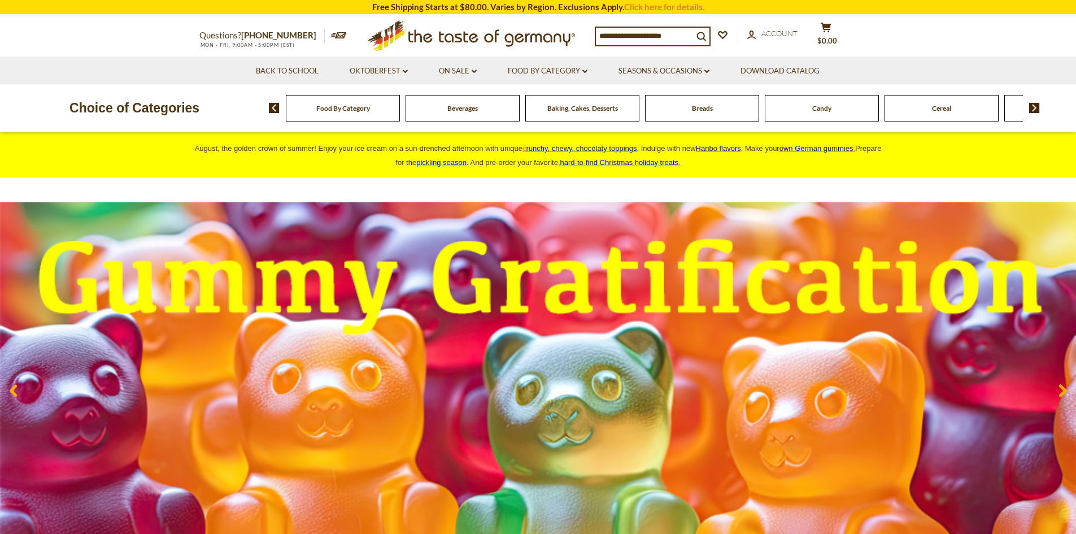
click at [707, 110] on span "Breads" at bounding box center [702, 108] width 21 height 8
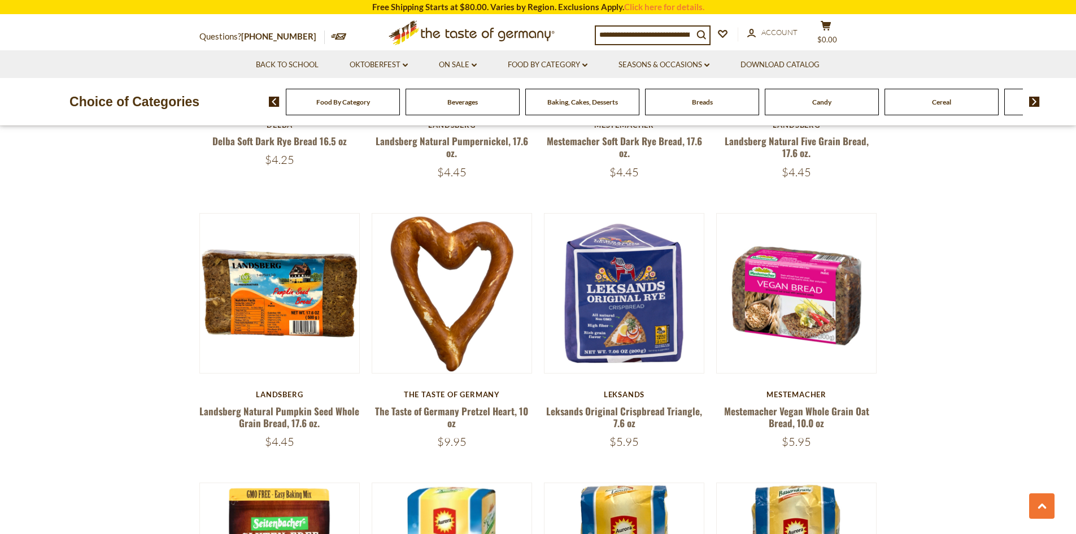
scroll to position [849, 0]
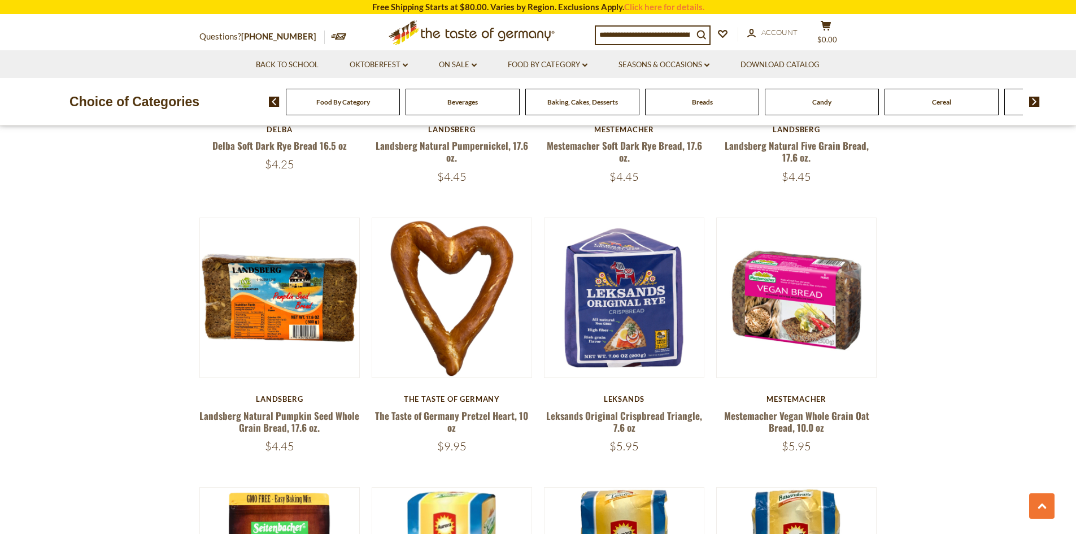
drag, startPoint x: 1078, startPoint y: 36, endPoint x: 1084, endPoint y: 143, distance: 107.5
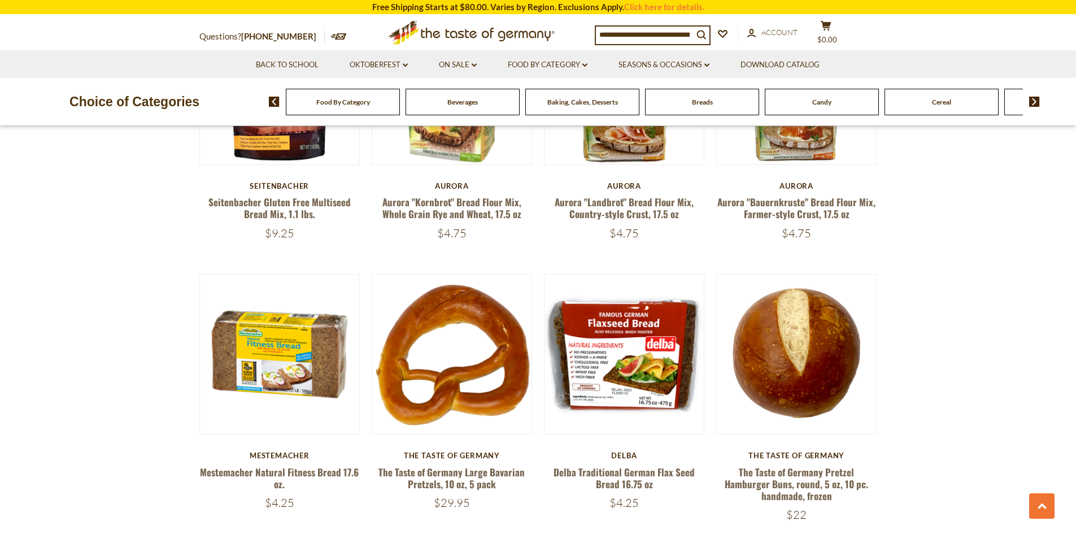
scroll to position [1359, 0]
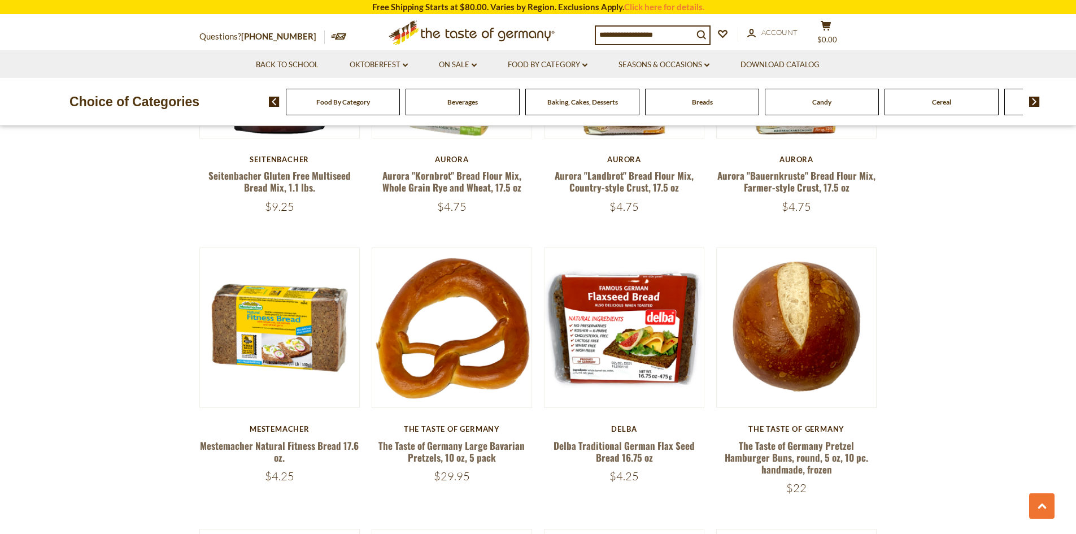
drag, startPoint x: 1076, startPoint y: 212, endPoint x: 1084, endPoint y: 242, distance: 30.4
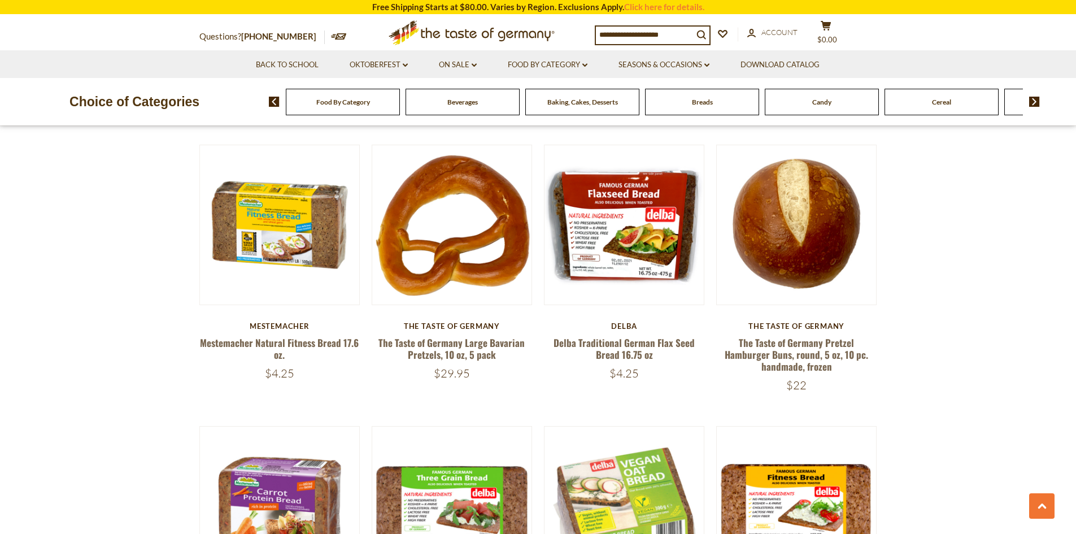
scroll to position [0, 0]
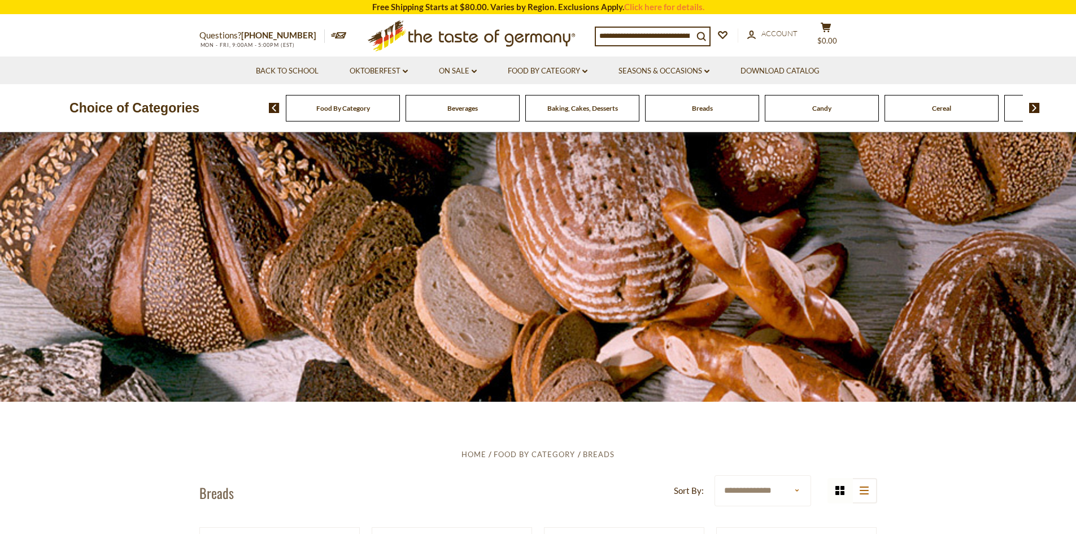
click at [697, 110] on span "Breads" at bounding box center [702, 108] width 21 height 8
click at [349, 118] on div "Food By Category" at bounding box center [343, 108] width 114 height 27
click at [330, 106] on span "Food By Category" at bounding box center [343, 108] width 54 height 8
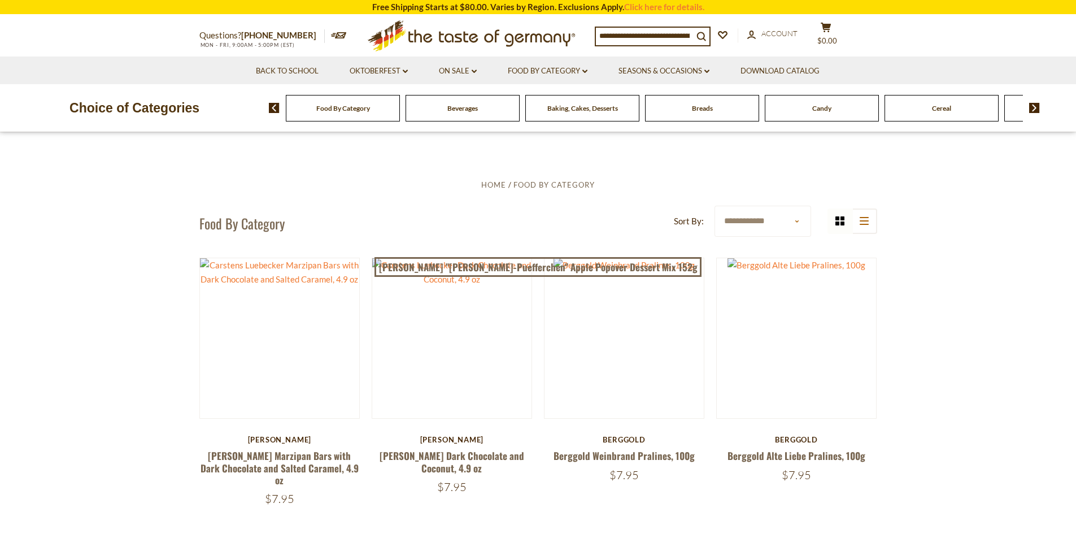
click at [1038, 107] on img at bounding box center [1034, 108] width 11 height 10
click at [1035, 105] on img at bounding box center [1034, 108] width 11 height 10
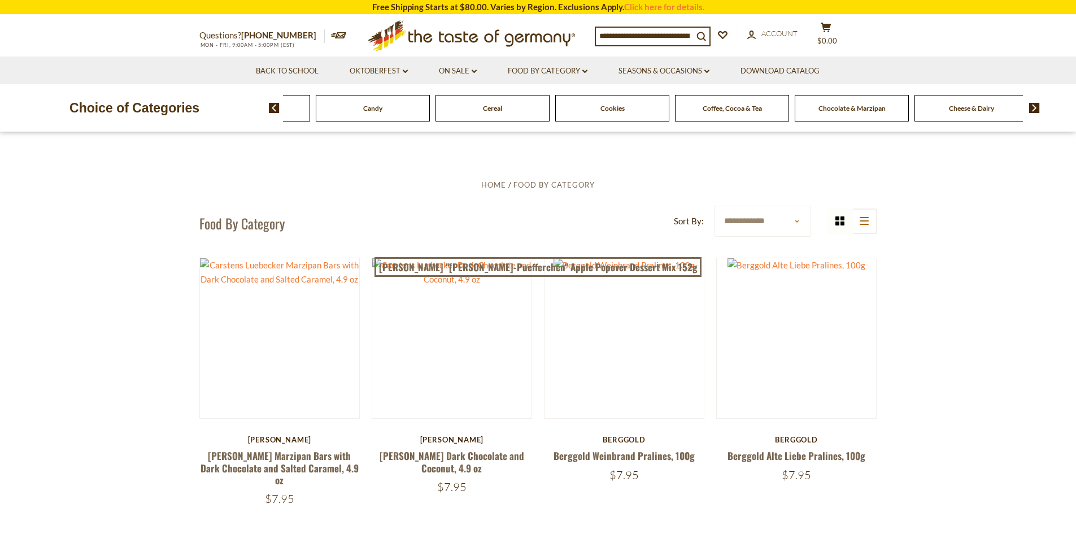
click at [1035, 105] on img at bounding box center [1034, 108] width 11 height 10
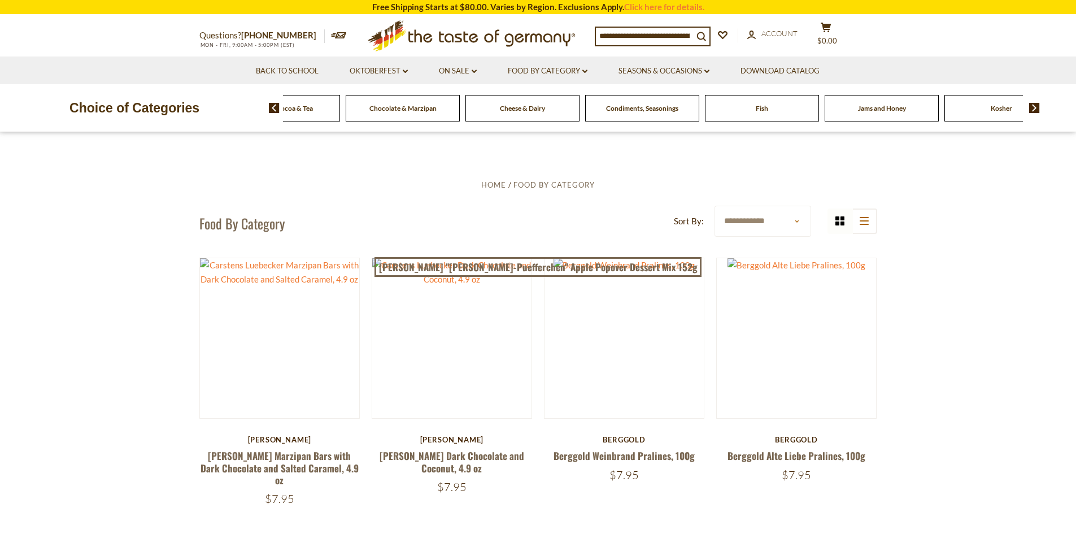
click at [1035, 105] on img at bounding box center [1034, 108] width 11 height 10
click at [916, 107] on span "Pickled Vegetables" at bounding box center [942, 108] width 57 height 8
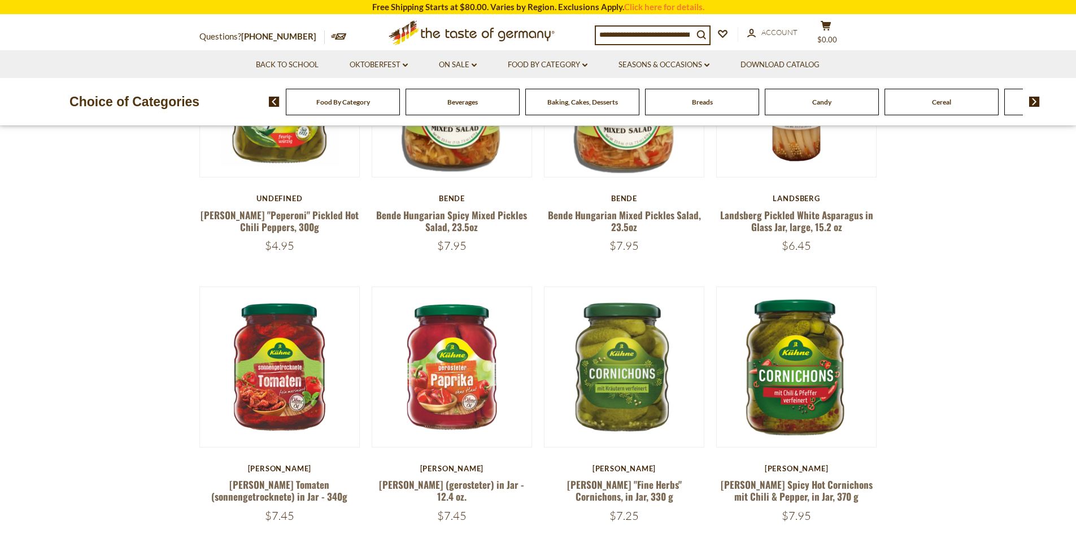
scroll to position [515, 0]
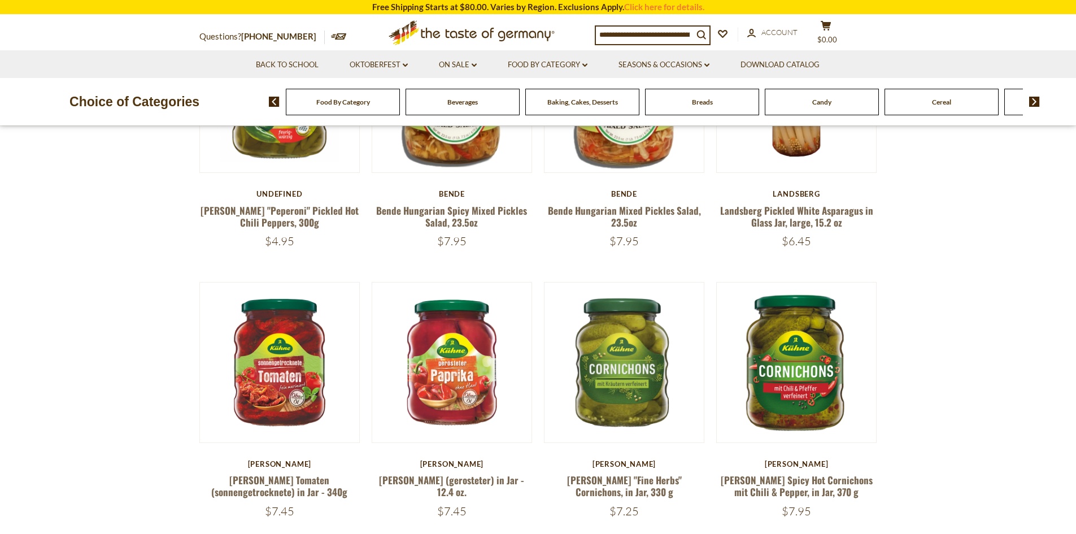
drag, startPoint x: 1082, startPoint y: 42, endPoint x: 1072, endPoint y: 107, distance: 65.8
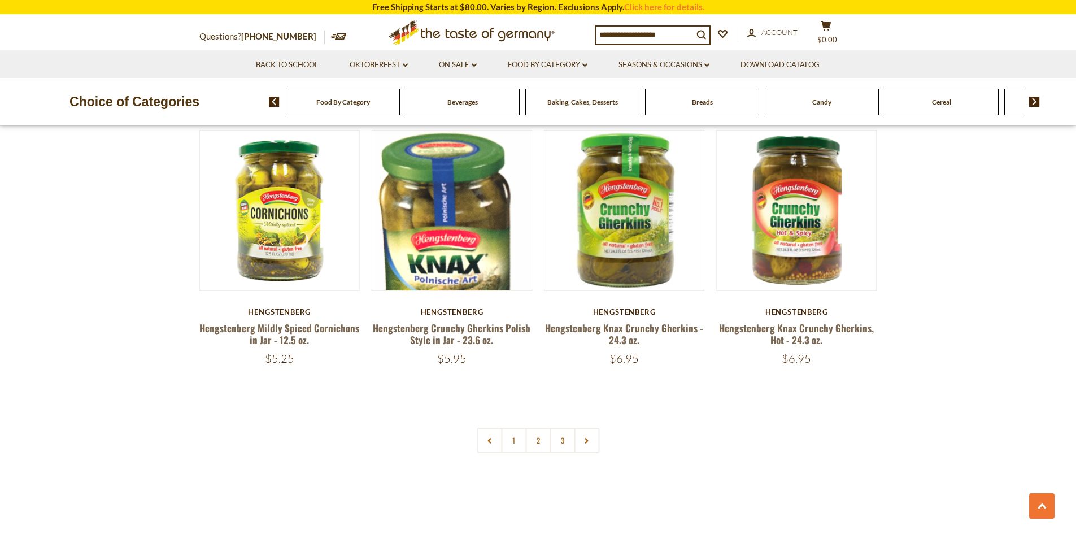
scroll to position [2532, 0]
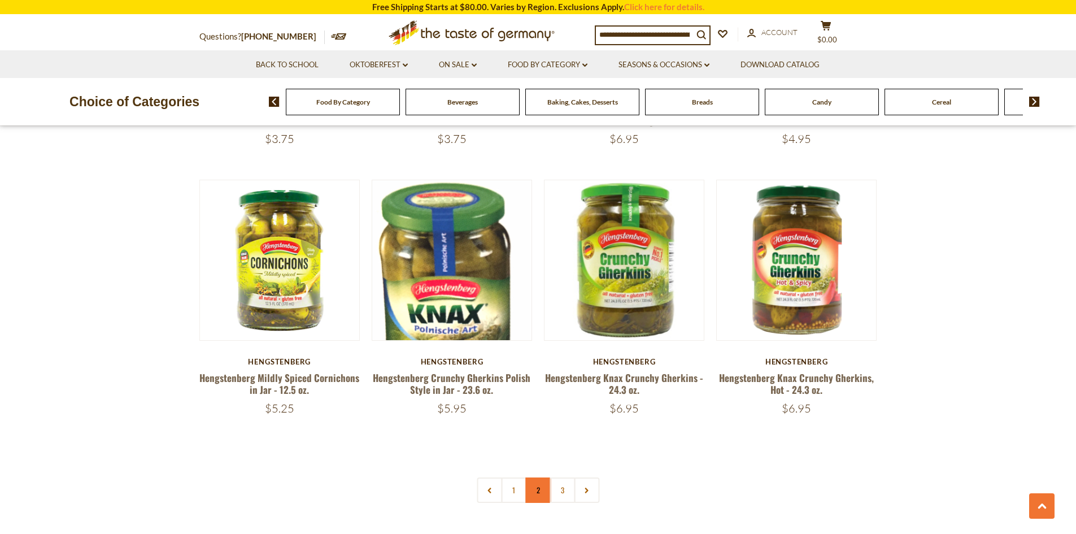
click at [534, 489] on link "2" at bounding box center [537, 489] width 25 height 25
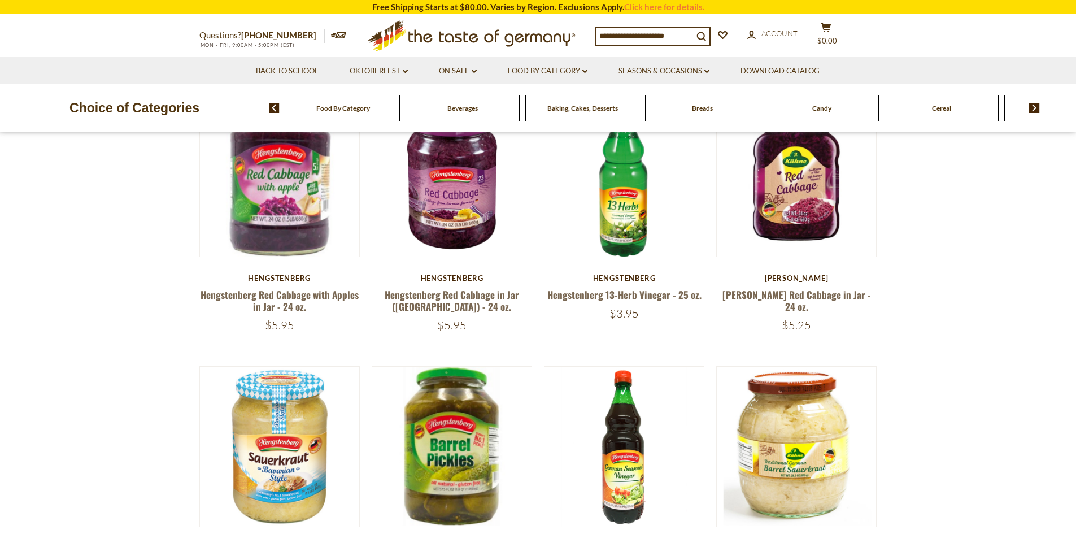
scroll to position [0, 0]
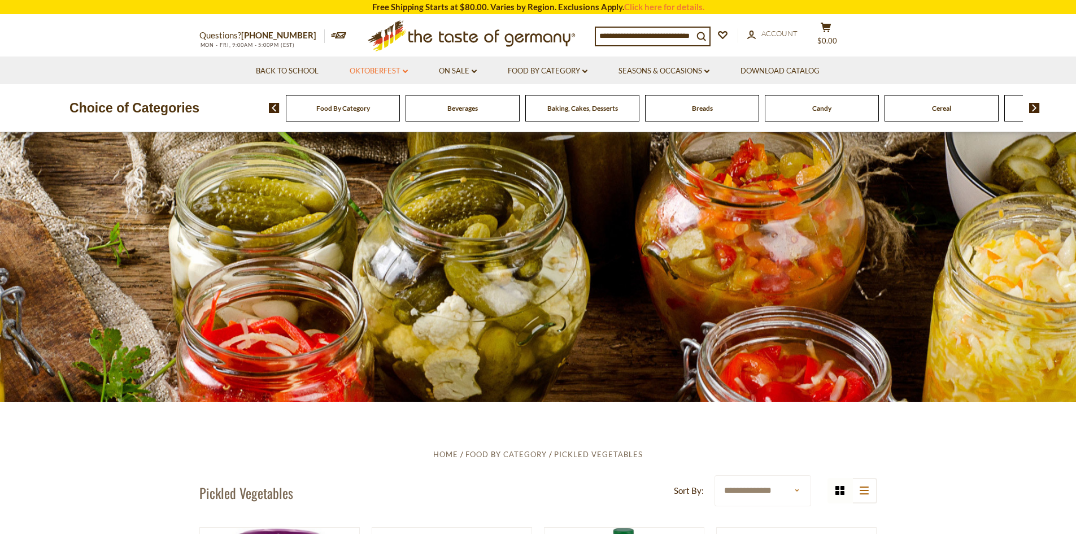
click at [371, 68] on link "Oktoberfest dropdown_arrow" at bounding box center [379, 71] width 58 height 12
click at [371, 96] on link "All Oktoberfest" at bounding box center [373, 100] width 58 height 10
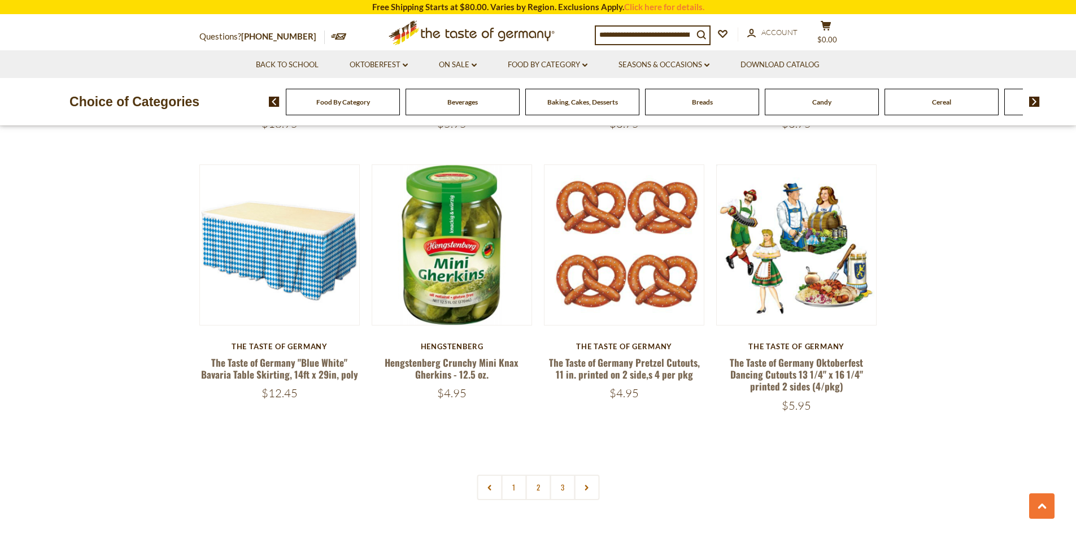
scroll to position [2600, 0]
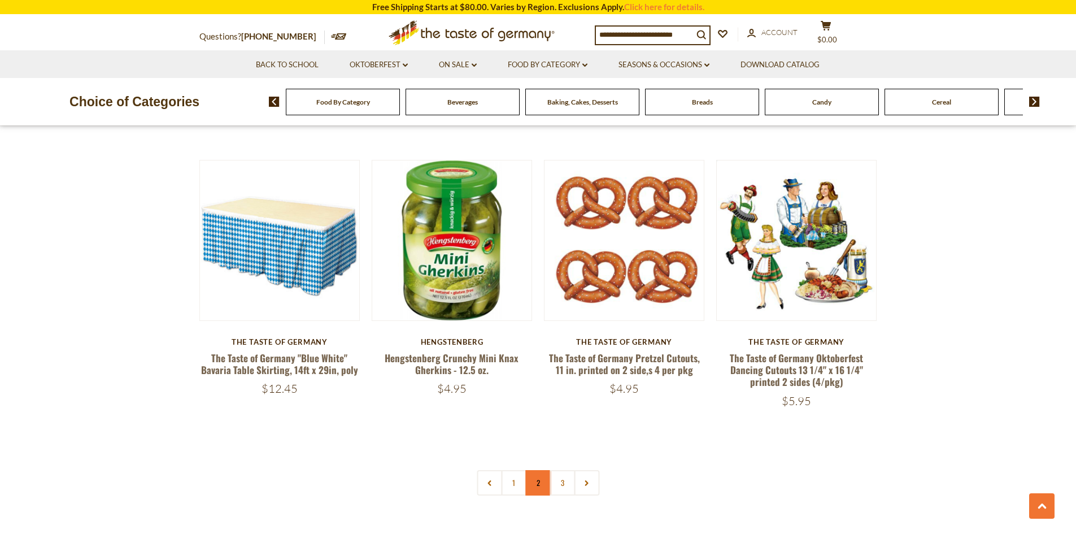
click at [539, 470] on link "2" at bounding box center [537, 482] width 25 height 25
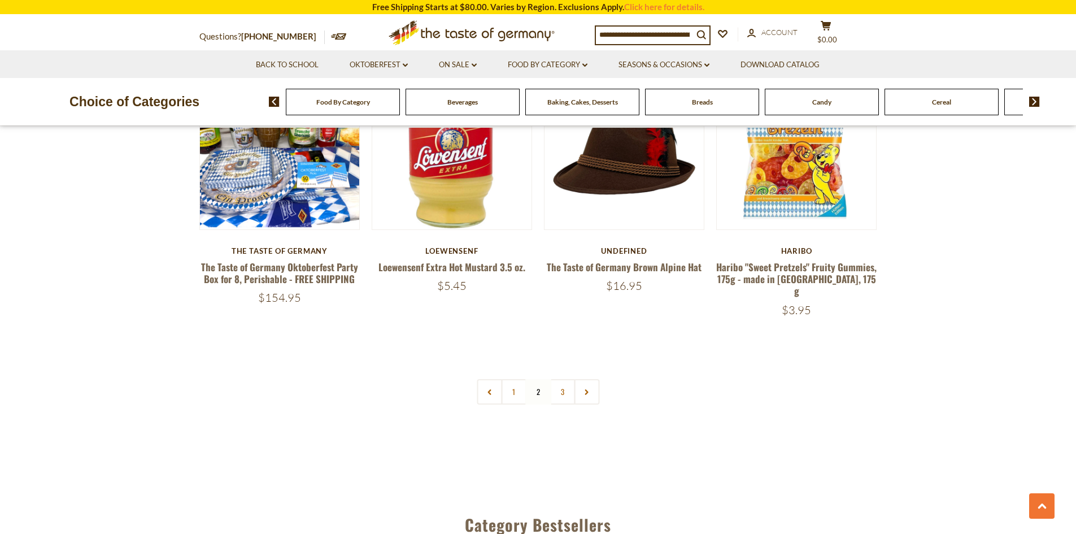
scroll to position [2707, 0]
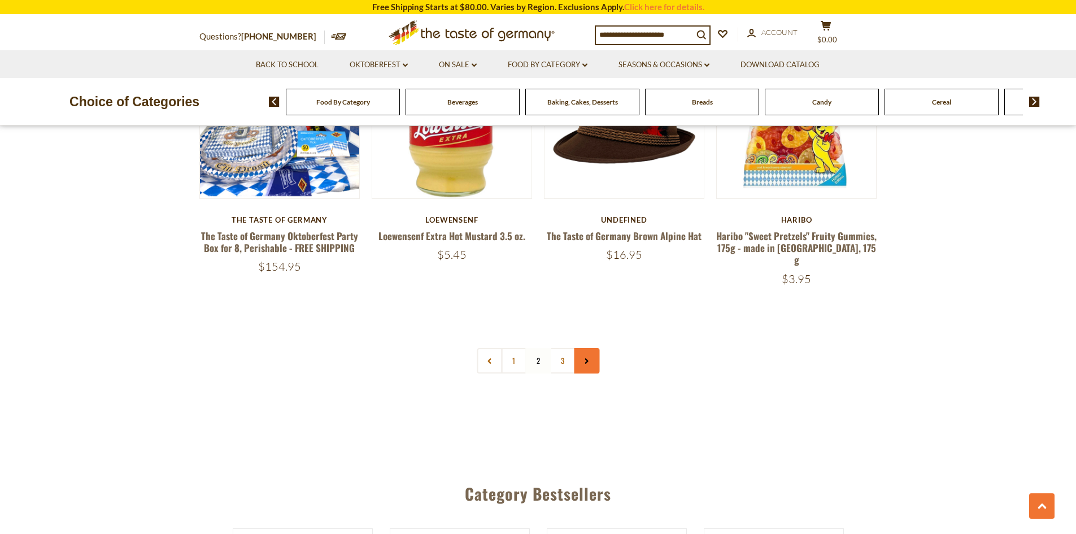
click at [590, 358] on icon at bounding box center [587, 361] width 7 height 6
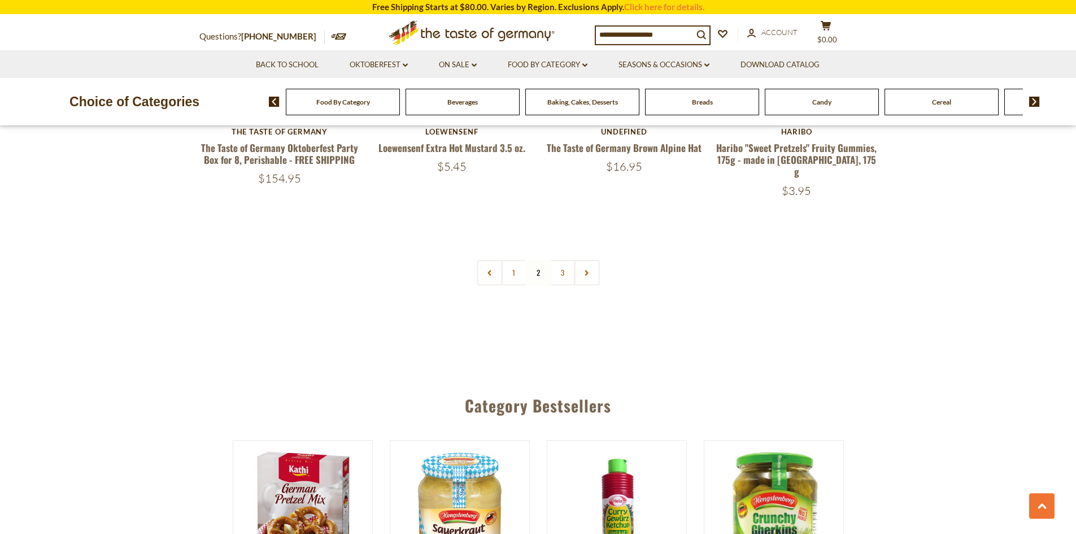
scroll to position [2787, 0]
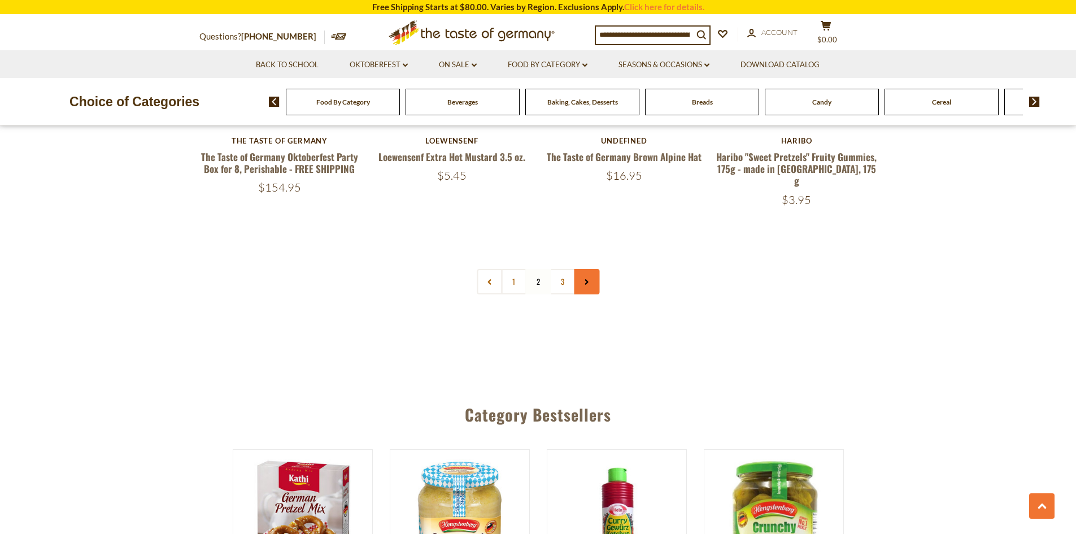
click at [588, 279] on use at bounding box center [586, 282] width 3 height 6
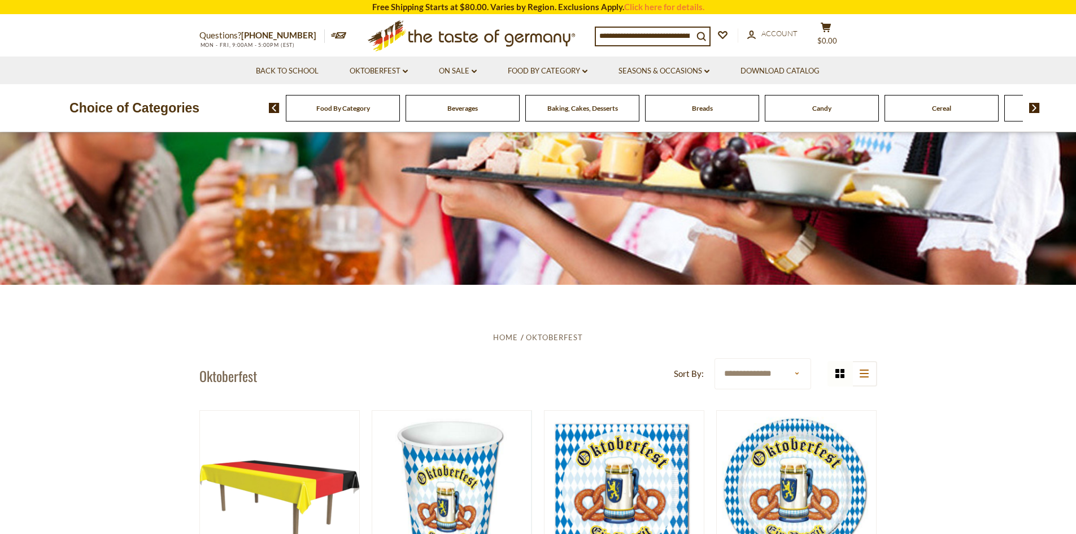
scroll to position [0, 0]
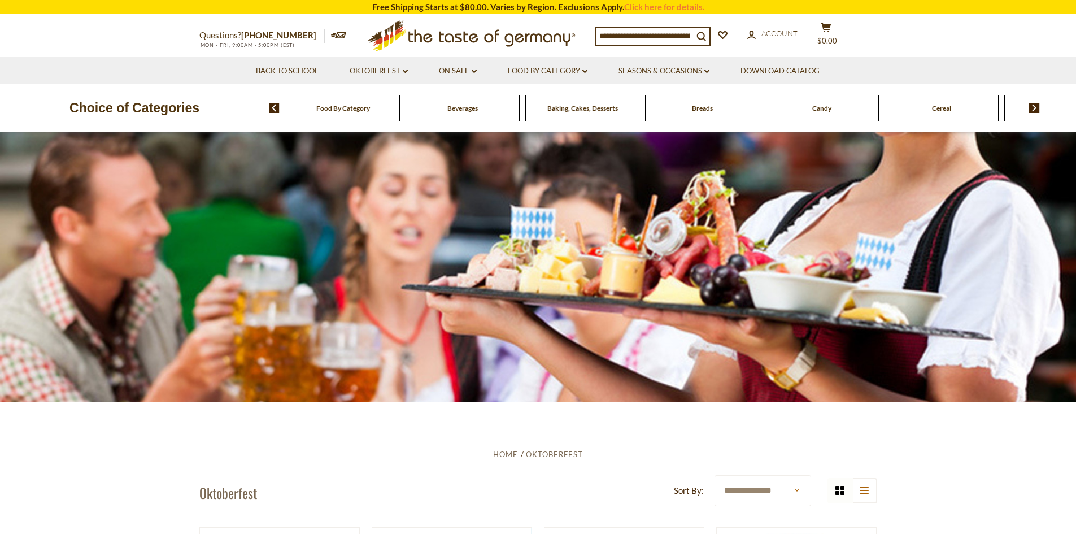
click at [1036, 105] on img at bounding box center [1034, 108] width 11 height 10
click at [250, 115] on div "Cookies" at bounding box center [193, 108] width 114 height 27
click at [250, 114] on div "Cookies" at bounding box center [193, 108] width 114 height 27
click at [272, 106] on img at bounding box center [274, 108] width 11 height 10
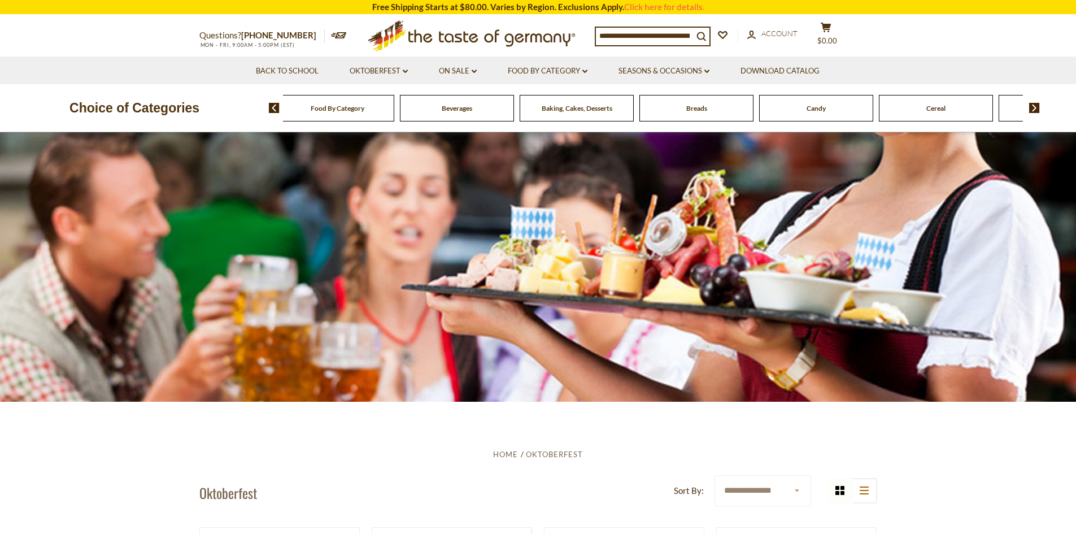
click at [697, 107] on span "Breads" at bounding box center [696, 108] width 21 height 8
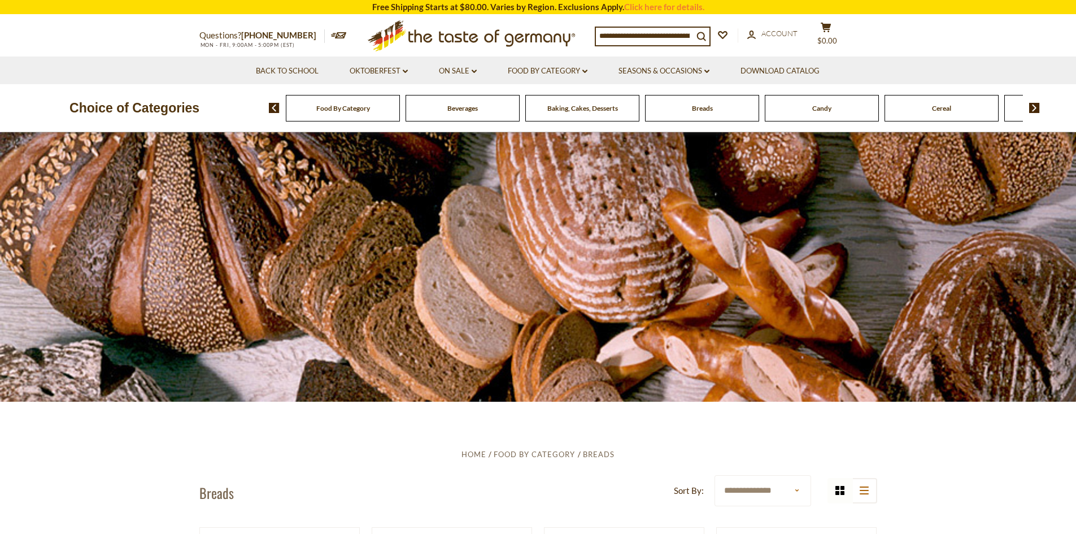
click at [1034, 105] on img at bounding box center [1034, 108] width 11 height 10
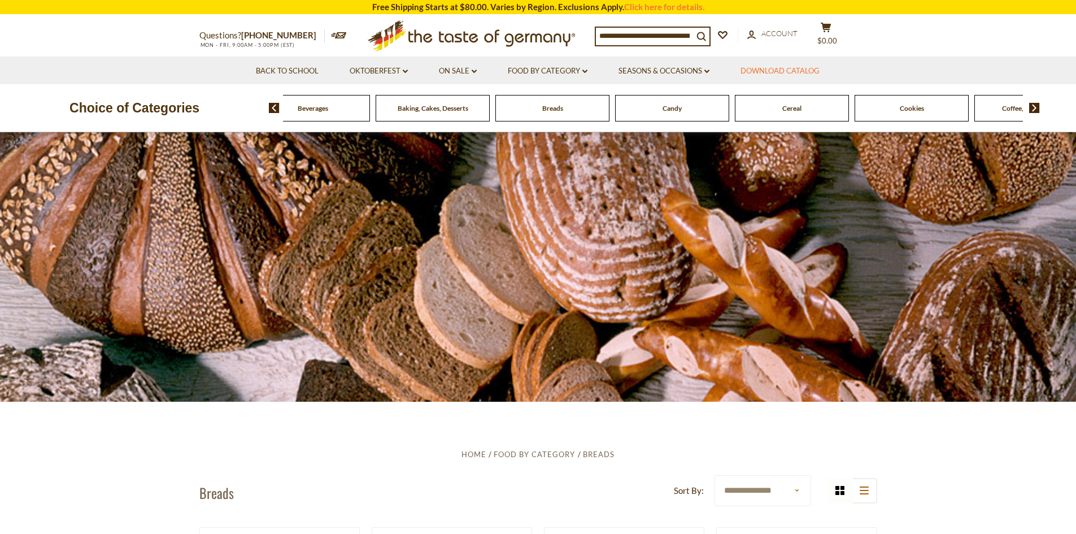
click at [776, 68] on link "Download Catalog" at bounding box center [780, 71] width 79 height 12
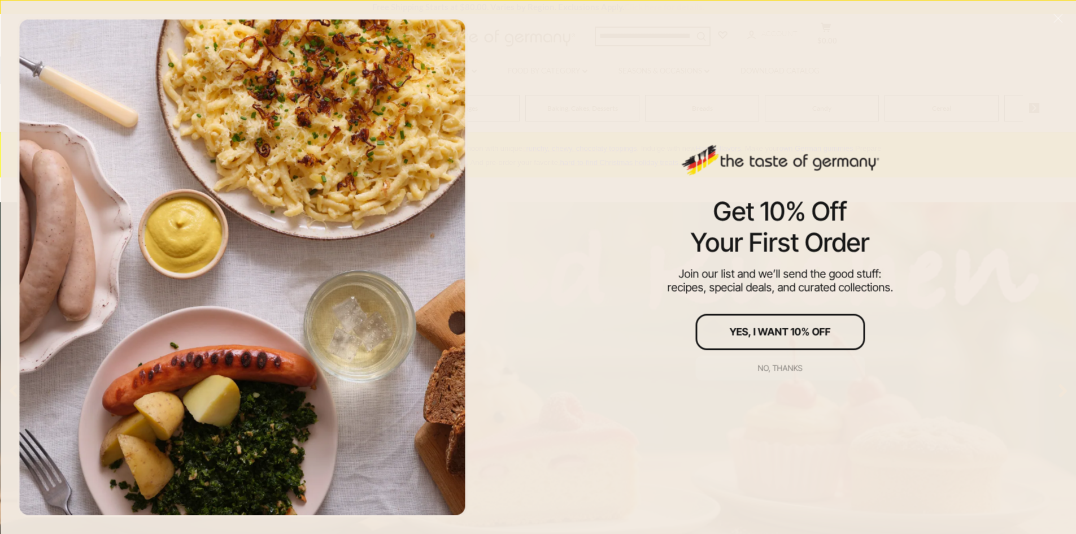
click at [761, 364] on div "No, thanks" at bounding box center [780, 368] width 45 height 8
